Goal: Task Accomplishment & Management: Use online tool/utility

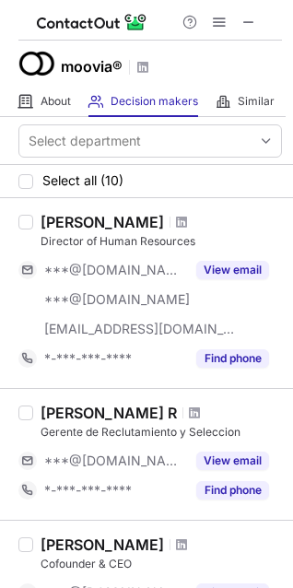
scroll to position [123, 0]
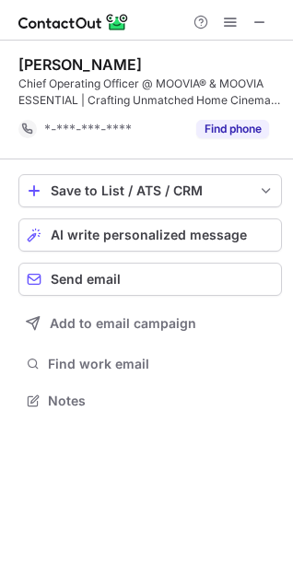
scroll to position [388, 293]
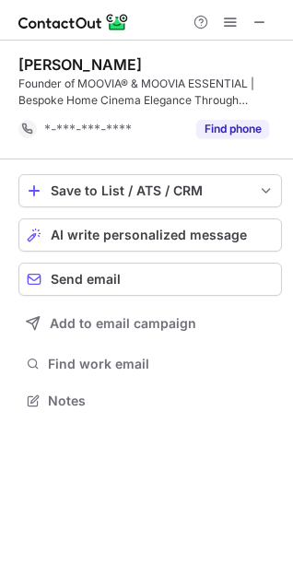
scroll to position [388, 293]
click at [260, 24] on span at bounding box center [260, 22] width 15 height 15
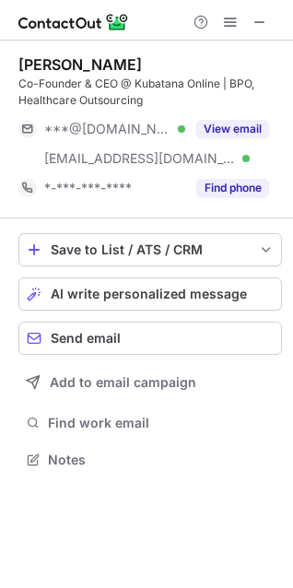
scroll to position [447, 293]
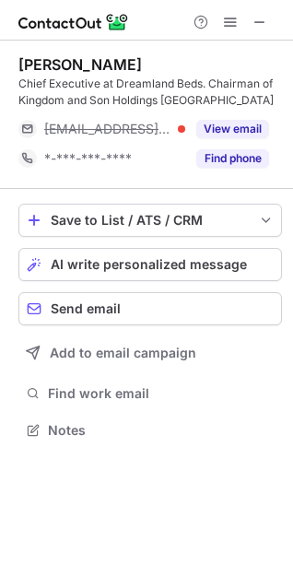
scroll to position [418, 293]
click at [259, 17] on span at bounding box center [260, 22] width 15 height 15
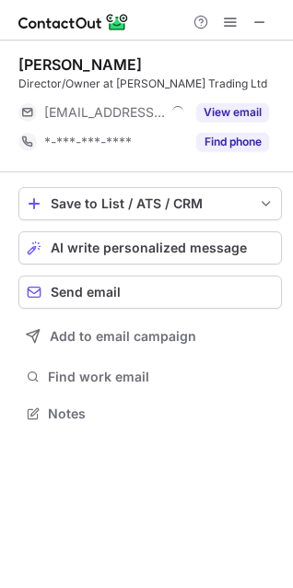
scroll to position [401, 293]
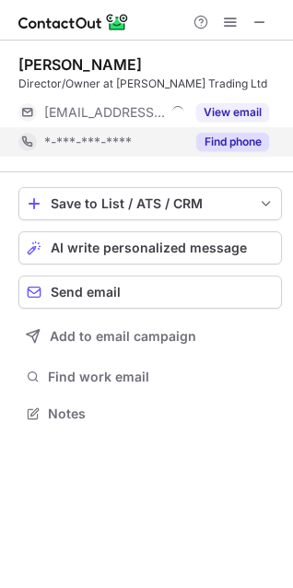
click at [265, 153] on div "Find phone" at bounding box center [227, 142] width 84 height 30
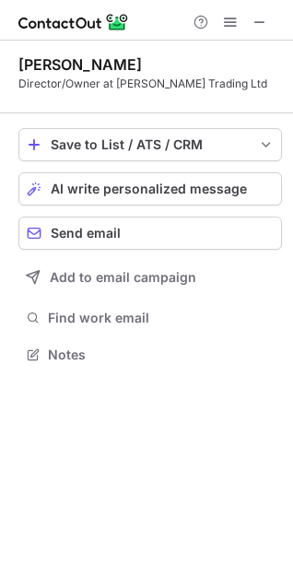
scroll to position [342, 293]
